Goal: Find specific page/section: Find specific page/section

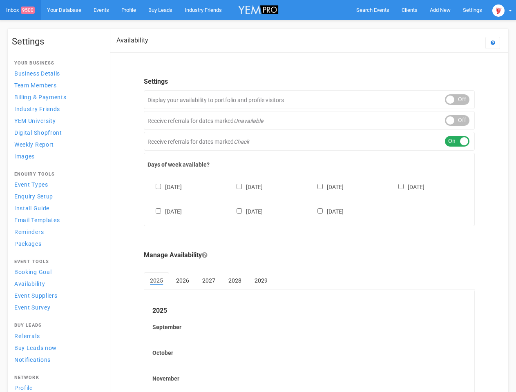
click at [258, 196] on div "[DATE] [DATE] [DATE] [DATE] [DATE] [DATE] [DATE]" at bounding box center [310, 195] width 324 height 49
click at [373, 10] on span "Search Events" at bounding box center [372, 10] width 33 height 6
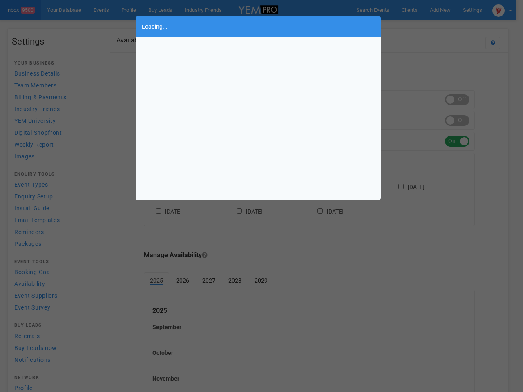
click at [421, 26] on div "Loading..." at bounding box center [261, 196] width 523 height 392
click at [502, 10] on div "Loading..." at bounding box center [261, 196] width 523 height 392
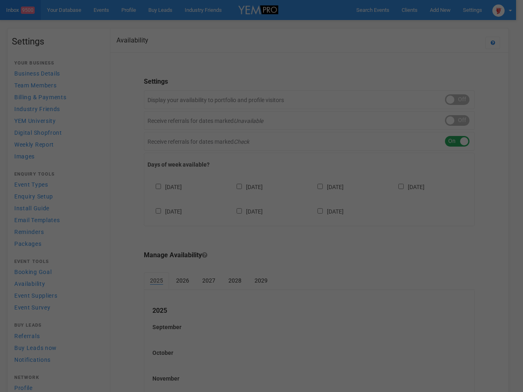
click at [457, 100] on body "Search Events Clients Add New New Client New Event New Enquiry Settings [GEOGRA…" at bounding box center [261, 236] width 523 height 473
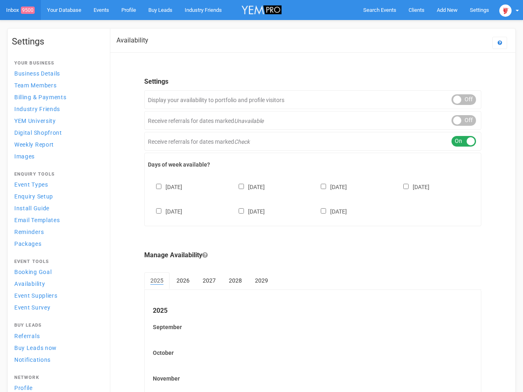
click at [457, 121] on div "ON OFF" at bounding box center [464, 120] width 25 height 11
click at [457, 141] on div "ON OFF" at bounding box center [464, 141] width 25 height 11
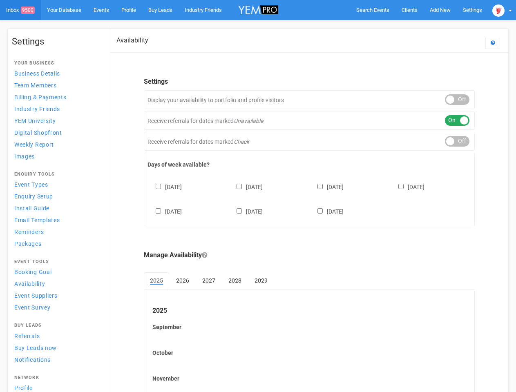
click at [309, 198] on div "[DATE] [DATE] [DATE] [DATE] [DATE] [DATE] [DATE]" at bounding box center [310, 195] width 324 height 49
